Goal: Transaction & Acquisition: Purchase product/service

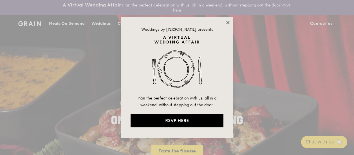
click at [227, 21] on icon at bounding box center [227, 22] width 3 height 3
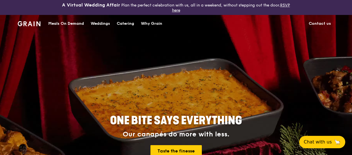
click at [322, 22] on link "Contact us" at bounding box center [320, 23] width 29 height 17
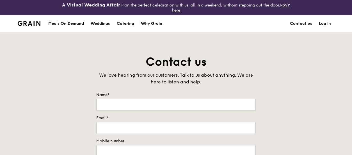
click at [58, 24] on div "Meals On Demand" at bounding box center [66, 23] width 36 height 17
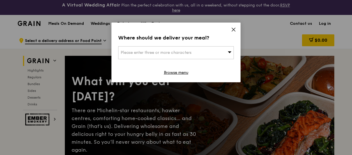
click at [218, 56] on div "Please enter three or more characters" at bounding box center [176, 52] width 116 height 13
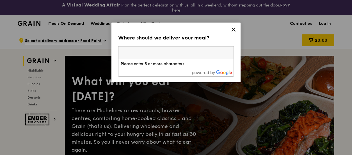
click at [231, 28] on icon at bounding box center [233, 29] width 5 height 5
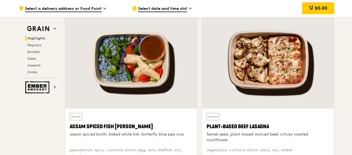
scroll to position [197, 0]
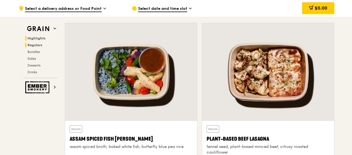
click at [30, 44] on span "Regulars" at bounding box center [35, 45] width 15 height 4
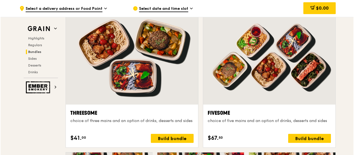
scroll to position [1009, 0]
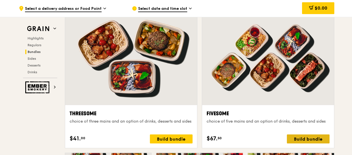
click at [295, 136] on div "Build bundle" at bounding box center [308, 138] width 43 height 9
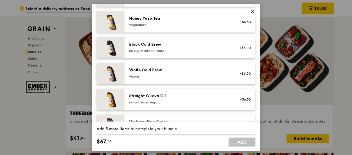
scroll to position [721, 0]
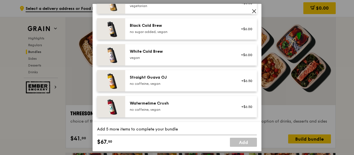
click at [254, 12] on icon at bounding box center [253, 11] width 5 height 5
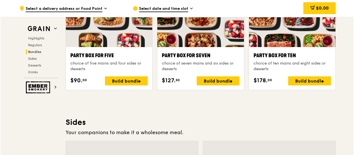
scroll to position [1178, 0]
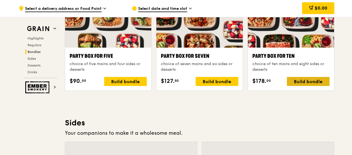
click at [303, 84] on div "Build bundle" at bounding box center [308, 81] width 43 height 9
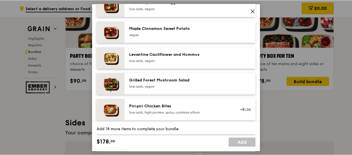
scroll to position [300, 0]
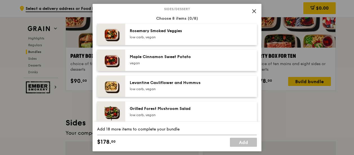
click at [253, 9] on icon at bounding box center [253, 11] width 5 height 5
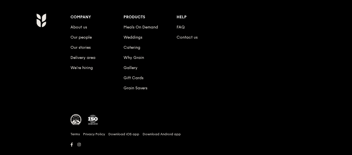
scroll to position [2417, 0]
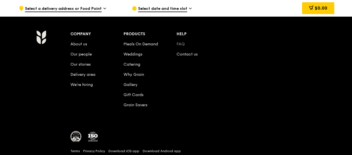
click at [183, 42] on link "FAQ" at bounding box center [181, 44] width 8 height 5
click at [189, 55] on link "Contact us" at bounding box center [187, 54] width 21 height 5
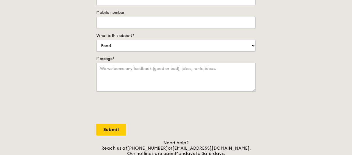
scroll to position [169, 0]
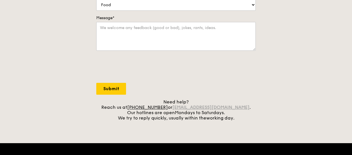
click at [194, 106] on link "[EMAIL_ADDRESS][DOMAIN_NAME]" at bounding box center [211, 106] width 77 height 5
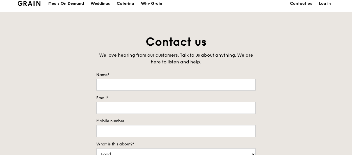
scroll to position [0, 0]
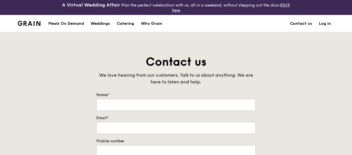
click at [55, 22] on div "Meals On Demand" at bounding box center [66, 23] width 36 height 17
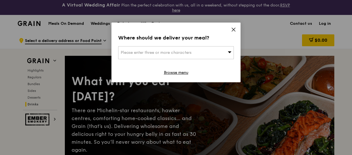
click at [235, 30] on icon at bounding box center [233, 29] width 5 height 5
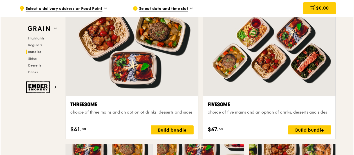
scroll to position [1013, 0]
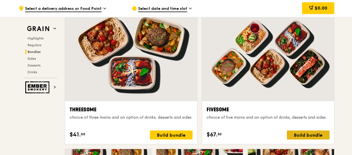
click at [313, 137] on div "Build bundle" at bounding box center [308, 134] width 43 height 9
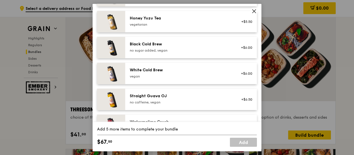
scroll to position [721, 0]
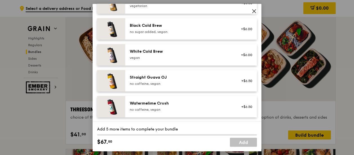
click at [254, 9] on icon at bounding box center [253, 11] width 5 height 5
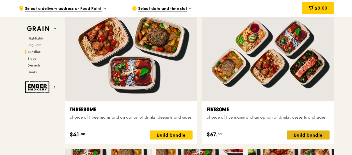
click at [302, 135] on div "Build bundle" at bounding box center [308, 134] width 43 height 9
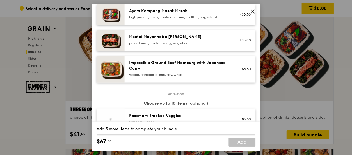
scroll to position [225, 0]
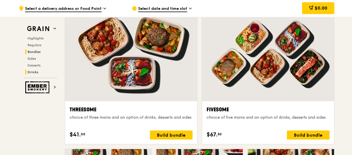
click at [30, 72] on span "Drinks" at bounding box center [33, 72] width 11 height 4
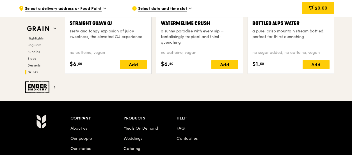
scroll to position [2303, 0]
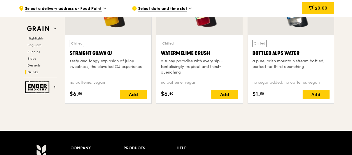
click at [34, 53] on div "Highlights Regulars Bundles Sides Desserts Drinks" at bounding box center [40, 55] width 34 height 38
click at [35, 52] on span "Bundles" at bounding box center [34, 52] width 13 height 4
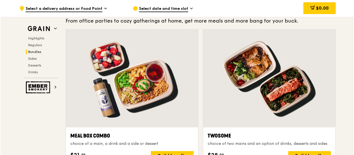
scroll to position [886, 0]
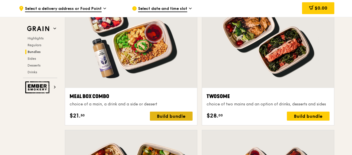
click at [164, 114] on div "Build bundle" at bounding box center [171, 115] width 43 height 9
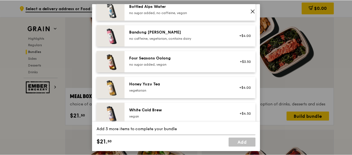
scroll to position [721, 0]
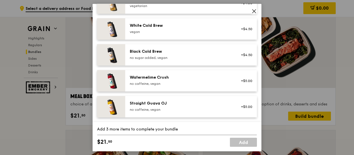
click at [255, 12] on icon at bounding box center [253, 11] width 5 height 5
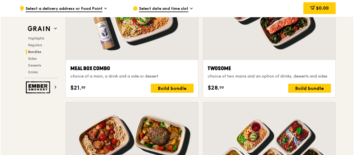
scroll to position [999, 0]
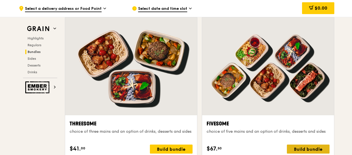
click at [316, 150] on div "Build bundle" at bounding box center [308, 148] width 43 height 9
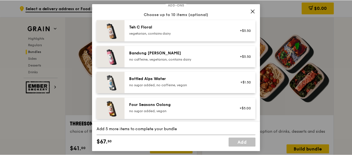
scroll to position [721, 0]
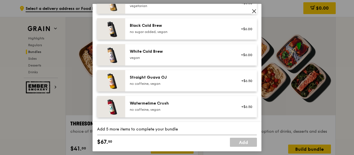
click at [256, 13] on icon at bounding box center [253, 11] width 5 height 5
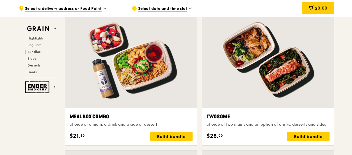
scroll to position [858, 0]
